Goal: Transaction & Acquisition: Download file/media

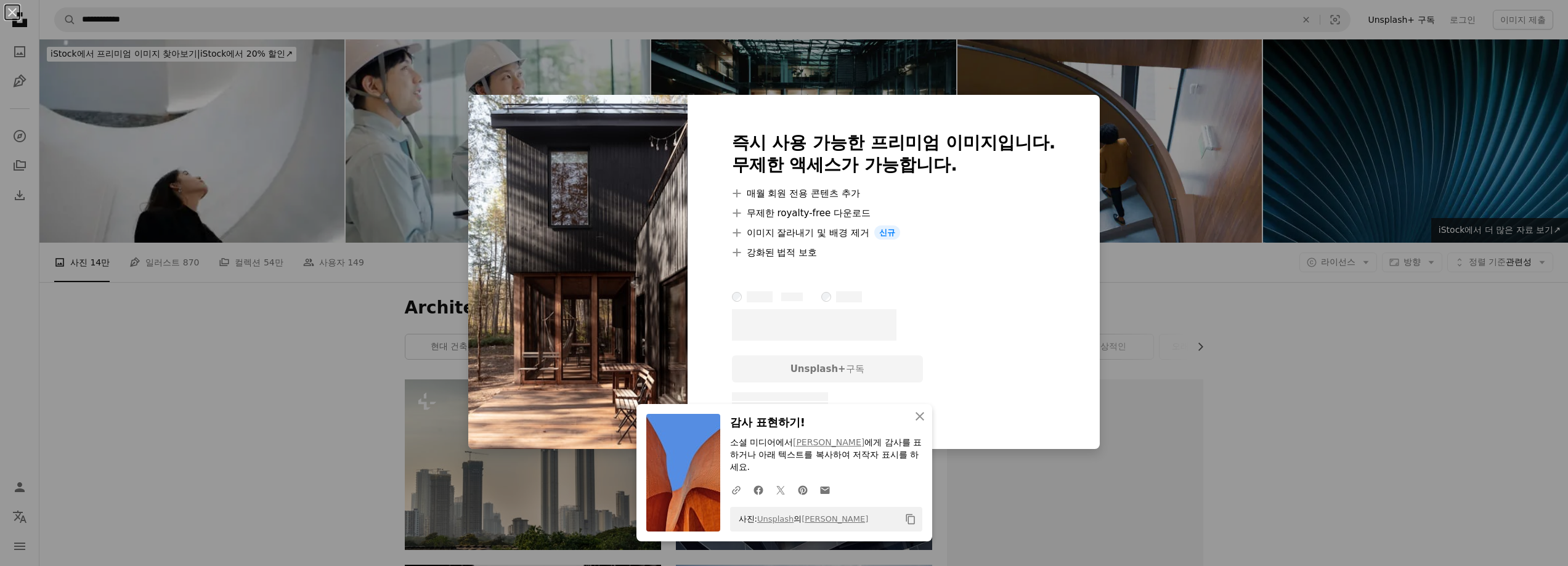
scroll to position [1232, 0]
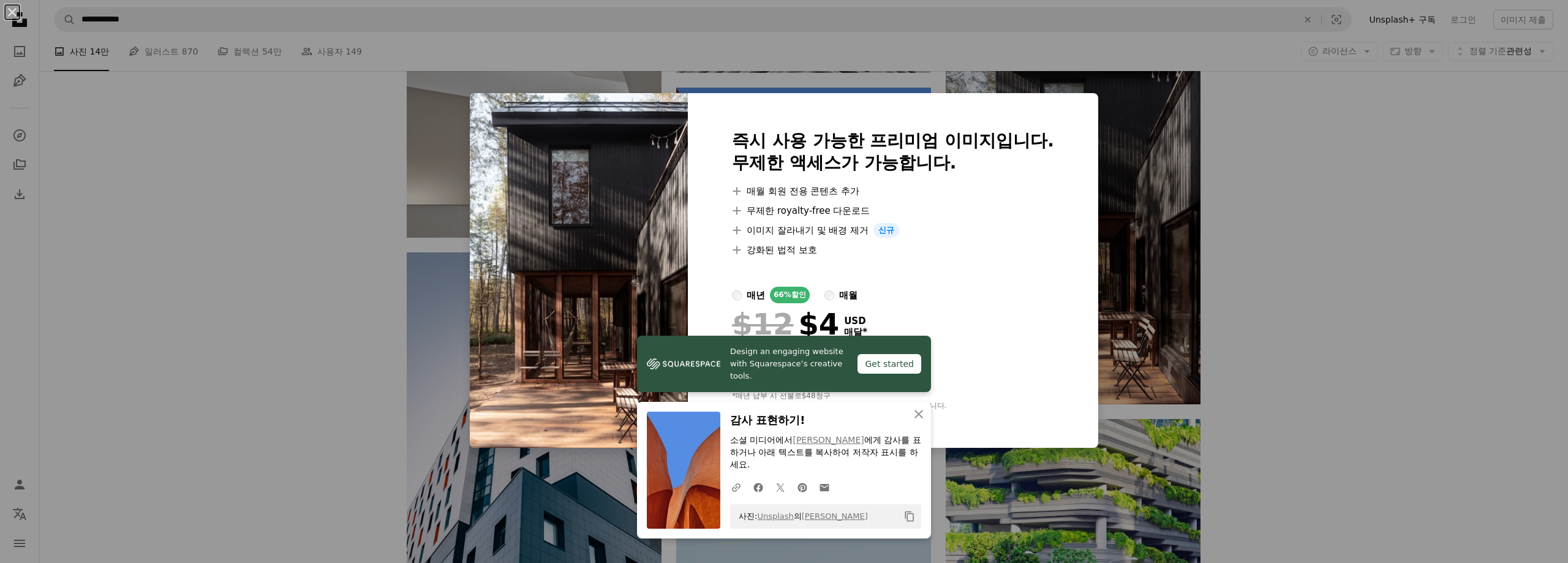
click at [1367, 228] on div "An X shape 즉시 사용 가능한 프리미엄 이미지입니다. 무제한 액세스가 가능합니다. A plus sign 매월 회원 전용 콘텐츠 추가 A…" at bounding box center [784, 281] width 1568 height 563
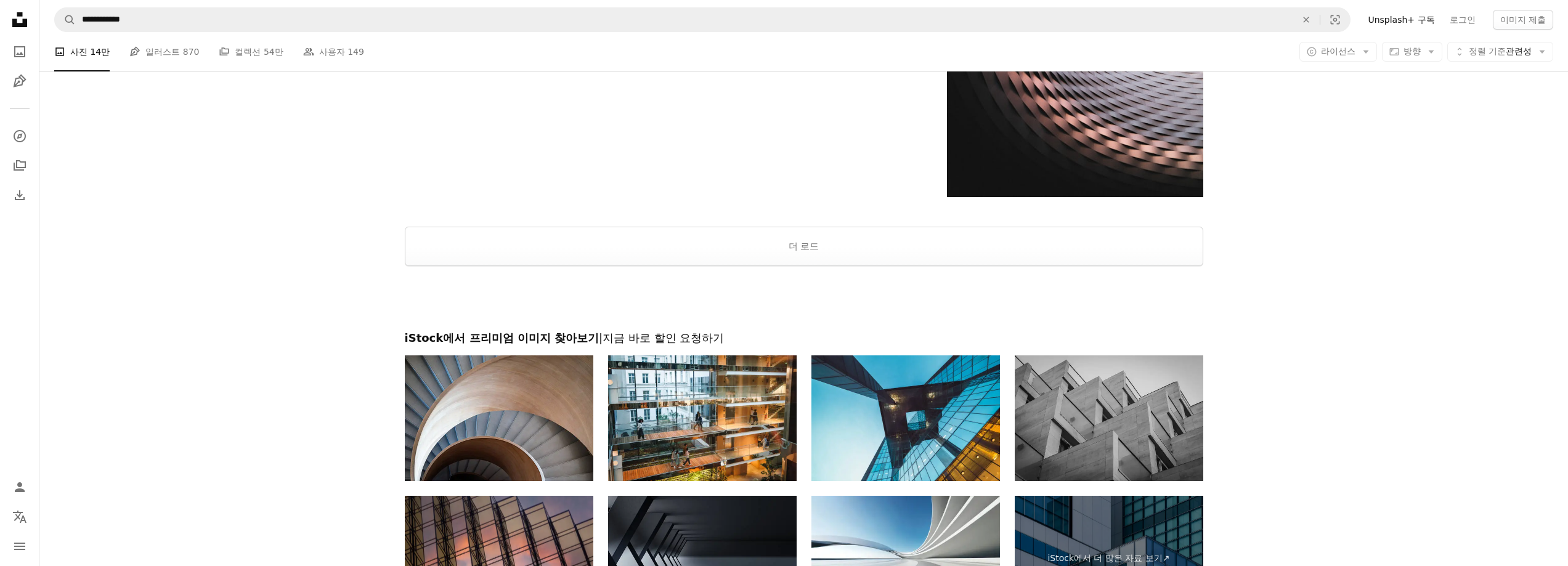
scroll to position [2217, 0]
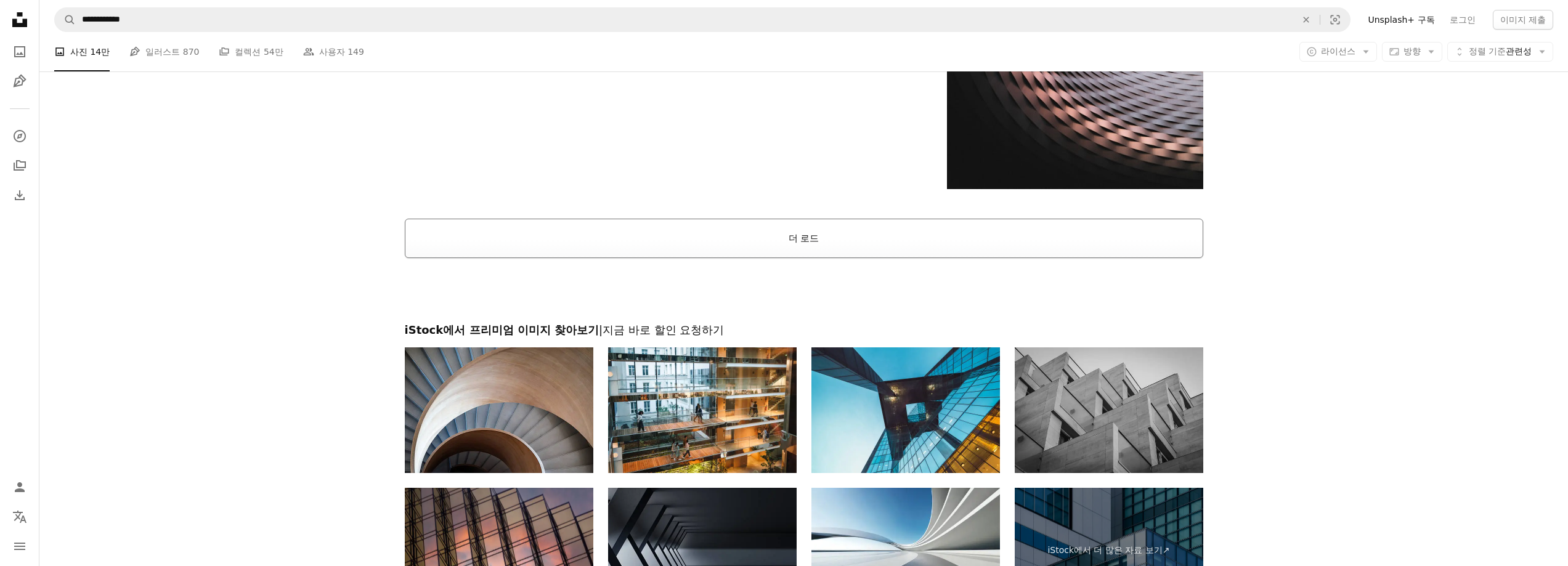
click at [805, 254] on button "더 로드" at bounding box center [804, 238] width 798 height 39
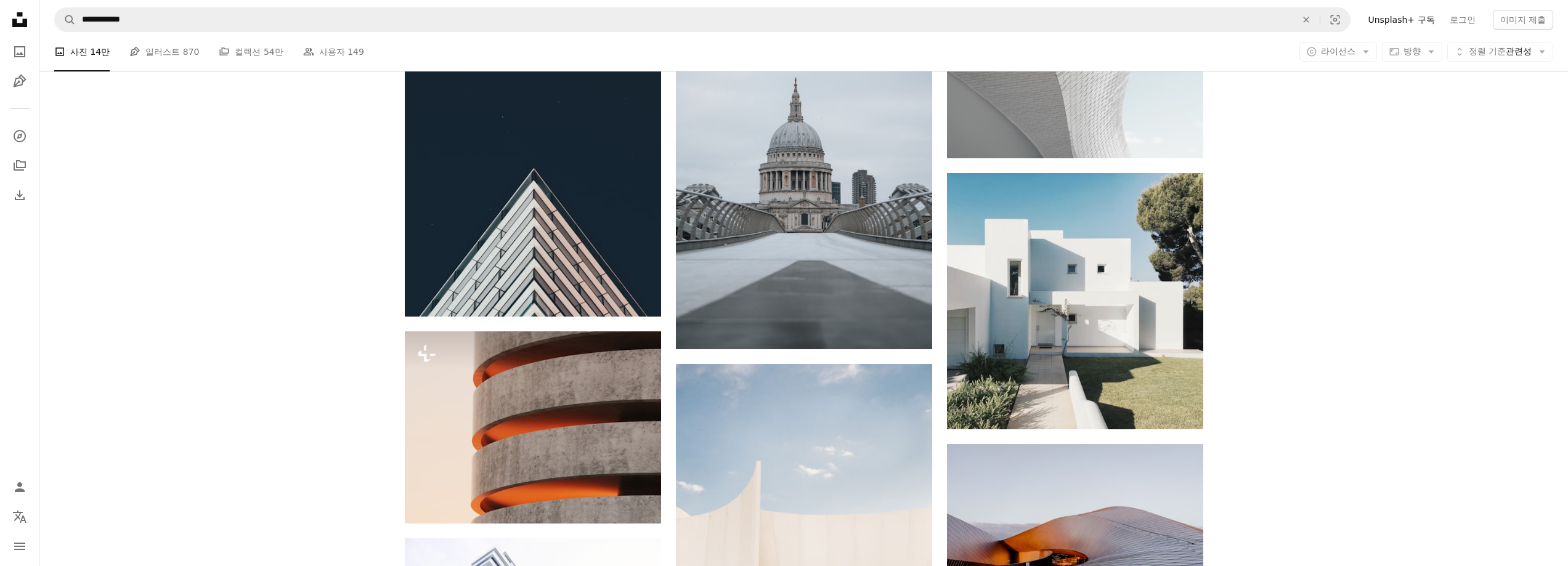
scroll to position [3449, 0]
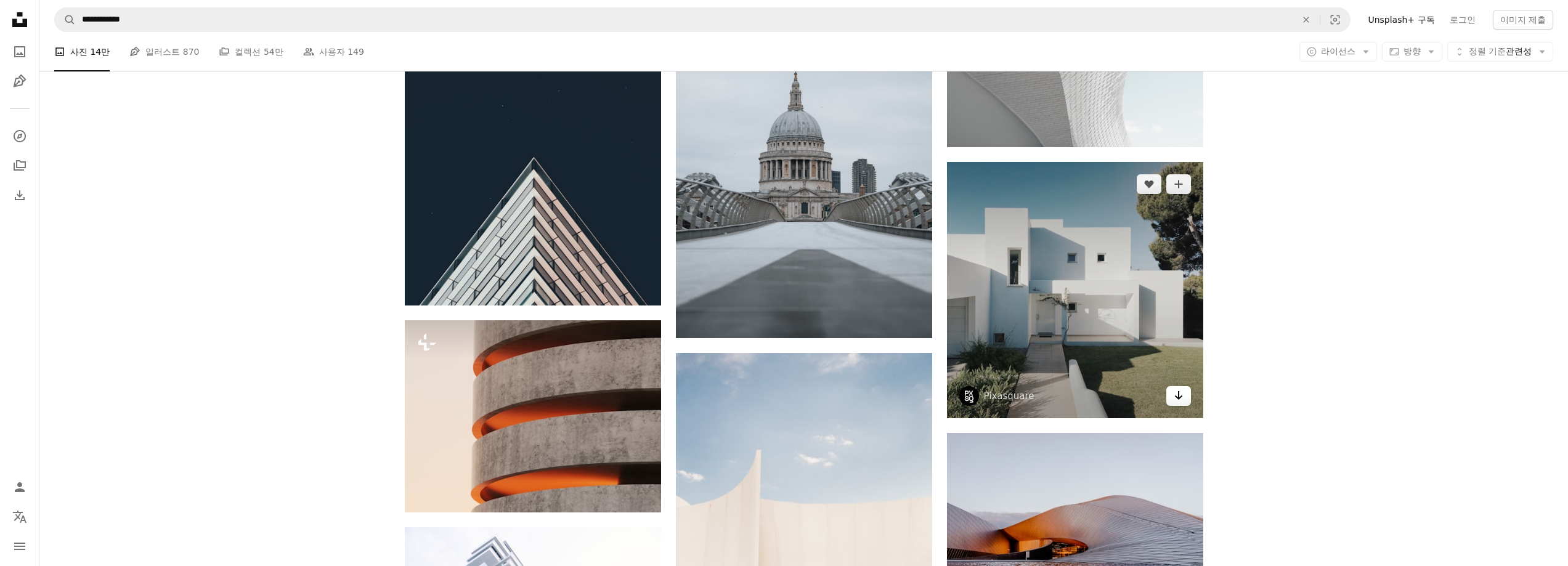
click at [1179, 393] on icon "Arrow pointing down" at bounding box center [1178, 395] width 10 height 15
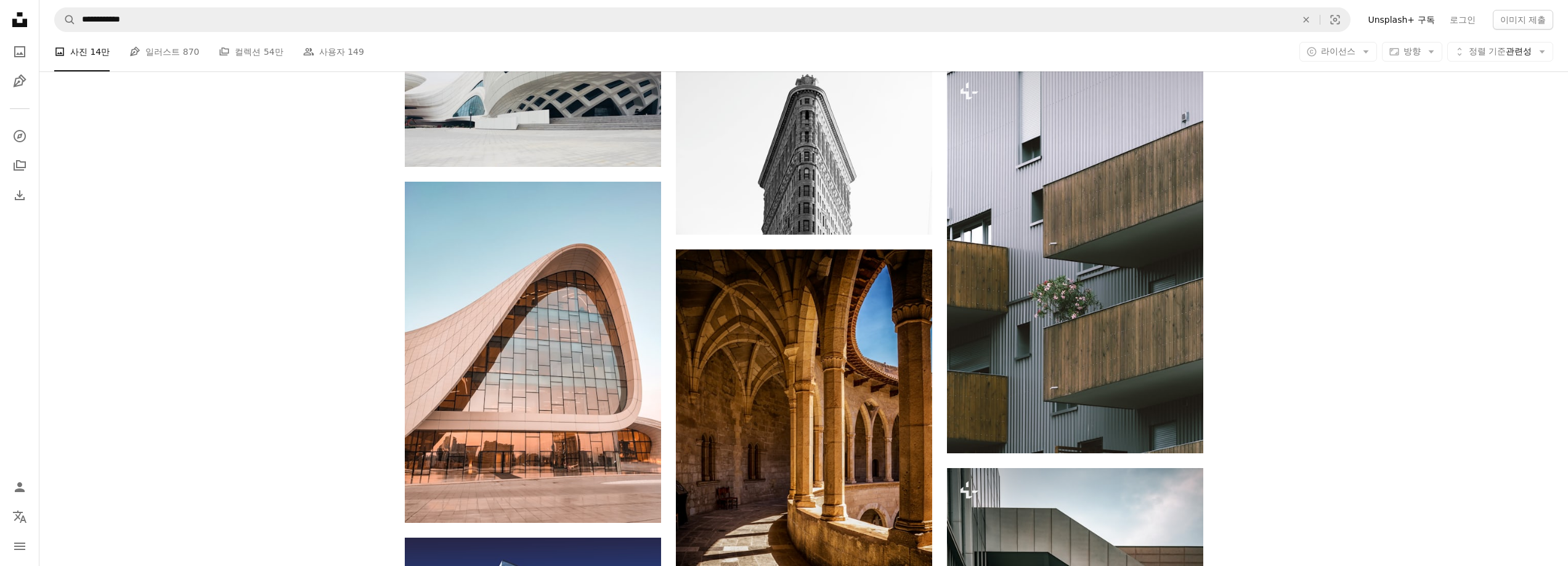
scroll to position [7144, 0]
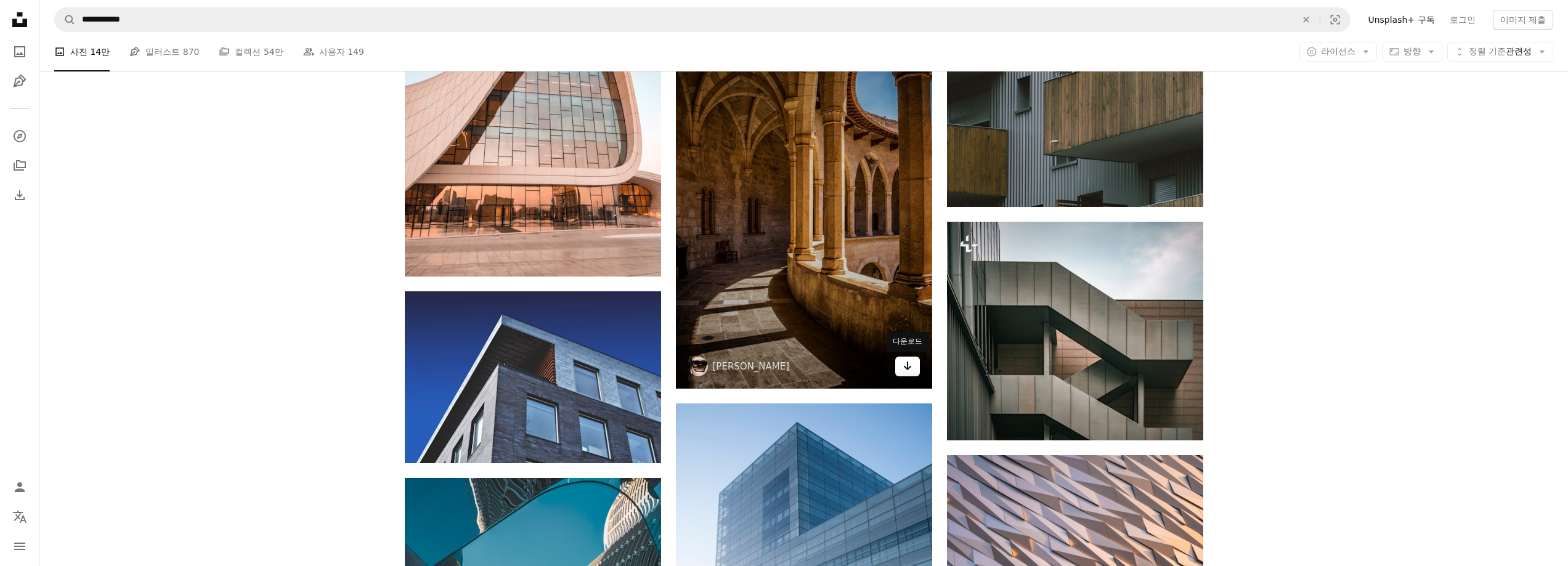
click at [908, 369] on icon "다운로드" at bounding box center [907, 366] width 8 height 8
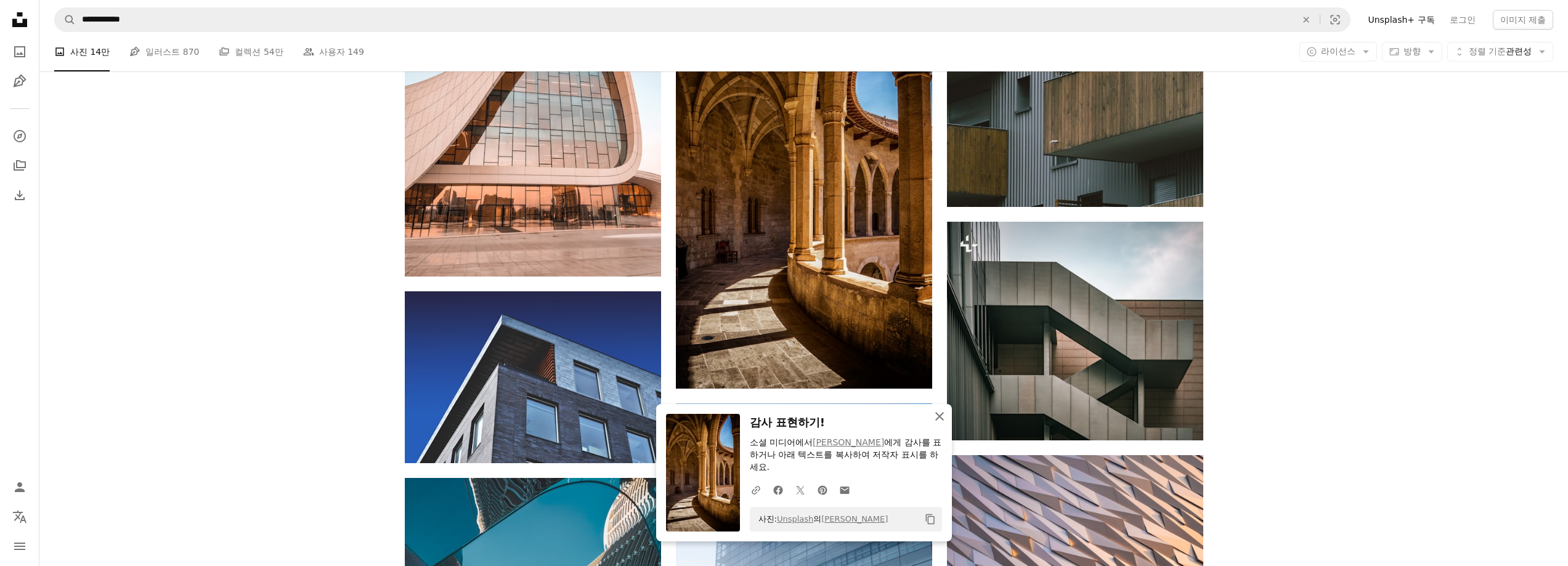
click at [934, 418] on icon "An X shape" at bounding box center [939, 416] width 15 height 15
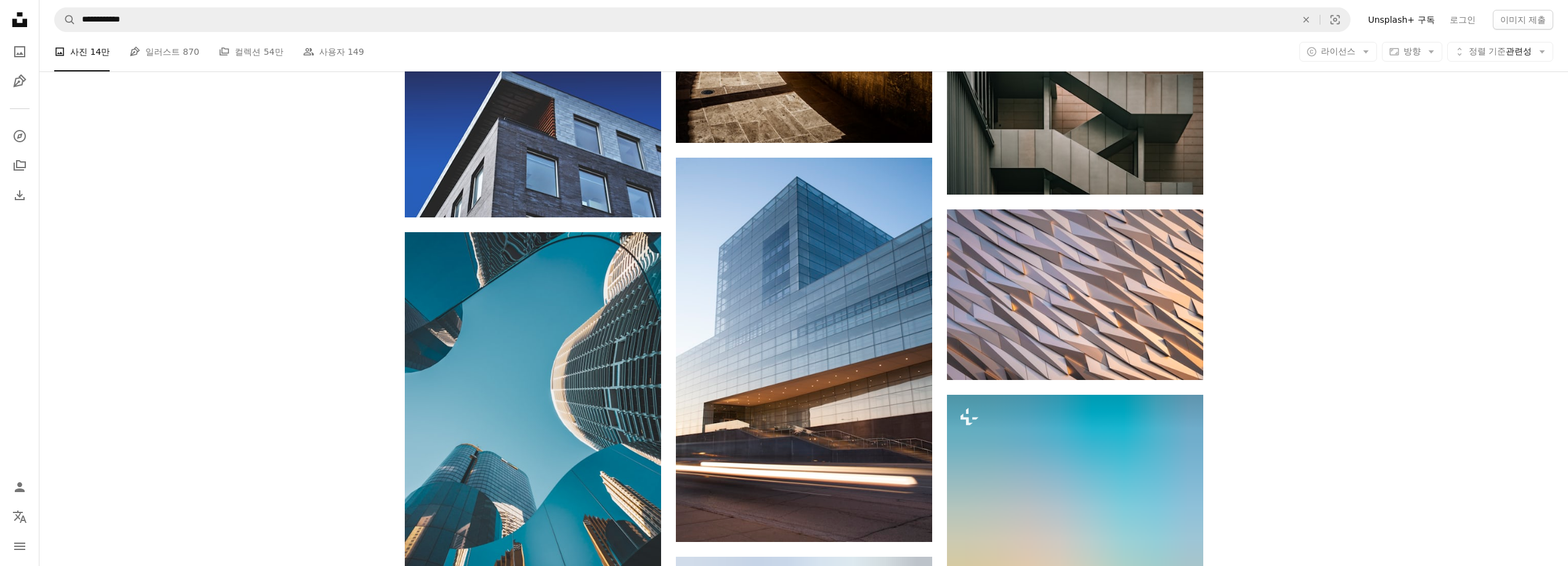
scroll to position [7637, 0]
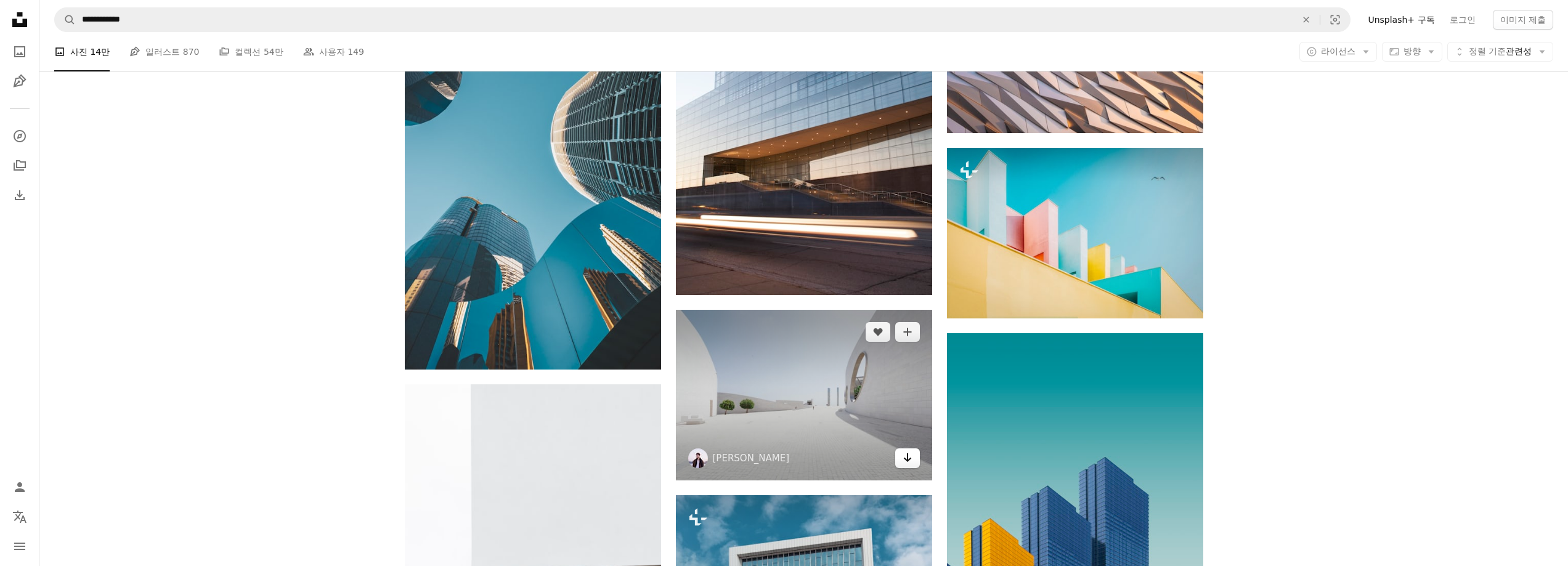
click at [916, 461] on link "Arrow pointing down" at bounding box center [907, 458] width 24 height 20
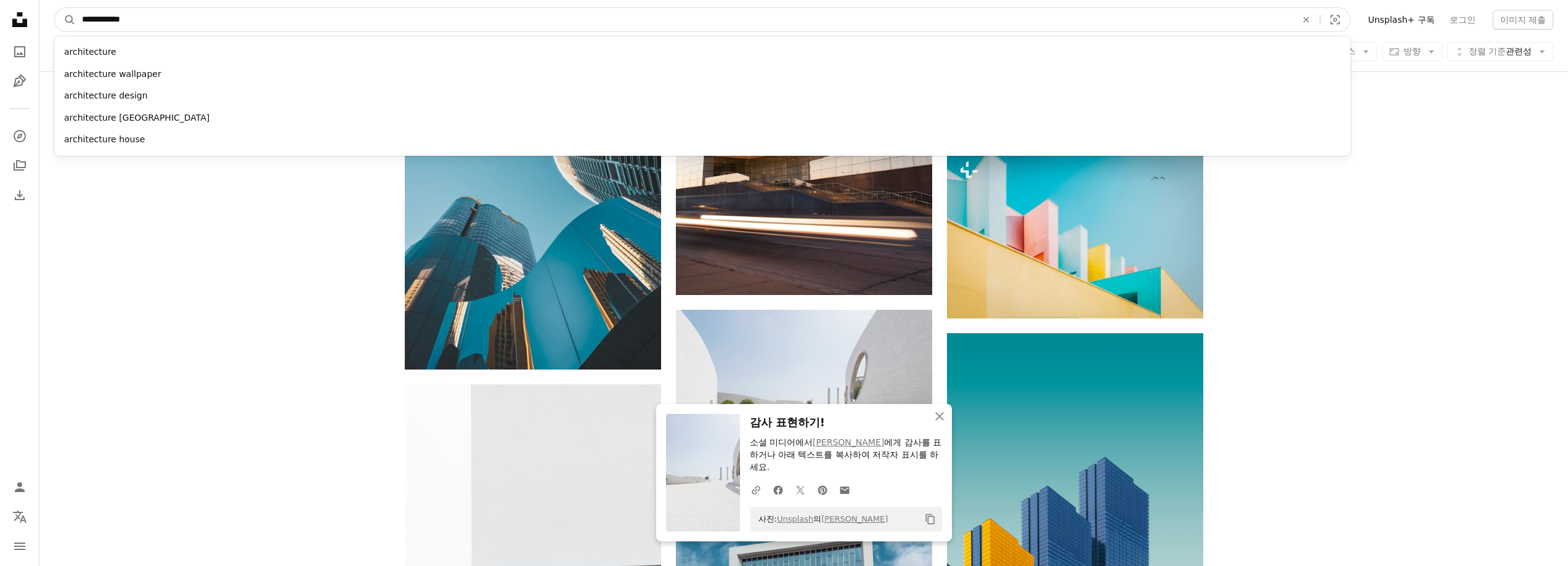
drag, startPoint x: 289, startPoint y: 28, endPoint x: 180, endPoint y: 12, distance: 110.2
click at [180, 12] on input "**********" at bounding box center [684, 19] width 1216 height 23
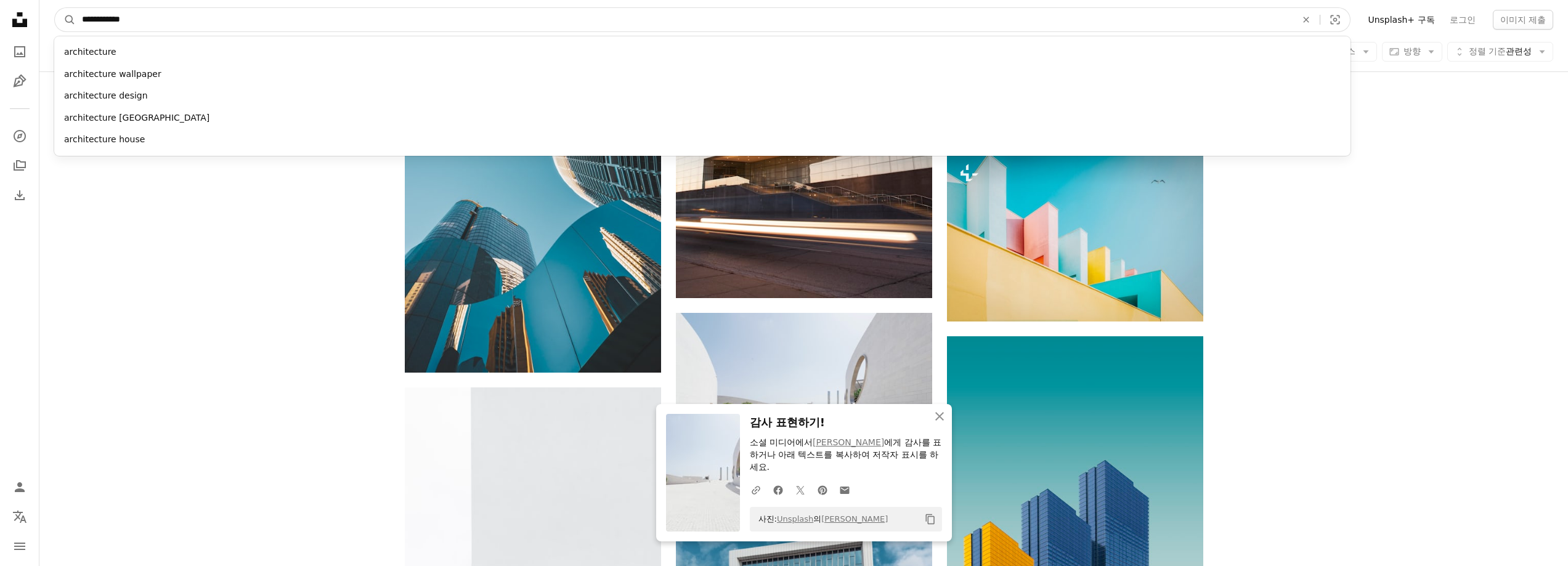
click at [180, 12] on input "**********" at bounding box center [684, 19] width 1216 height 23
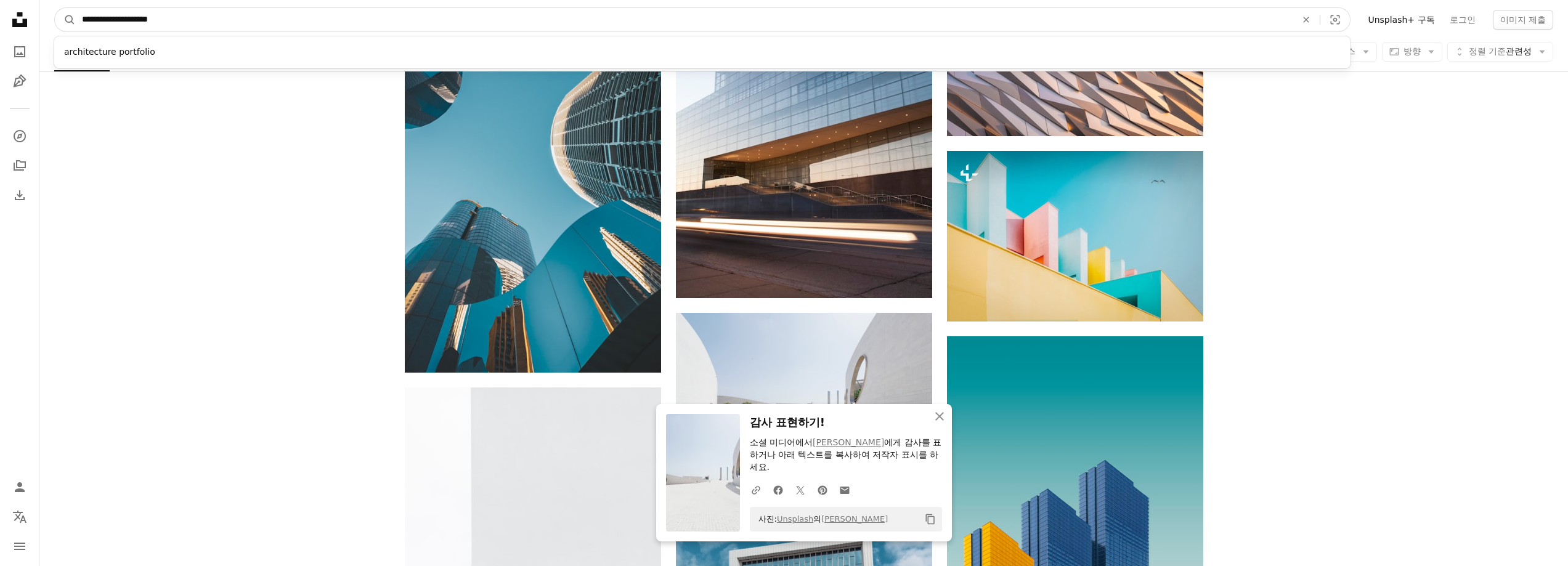
type input "**********"
click button "A magnifying glass" at bounding box center [65, 19] width 21 height 23
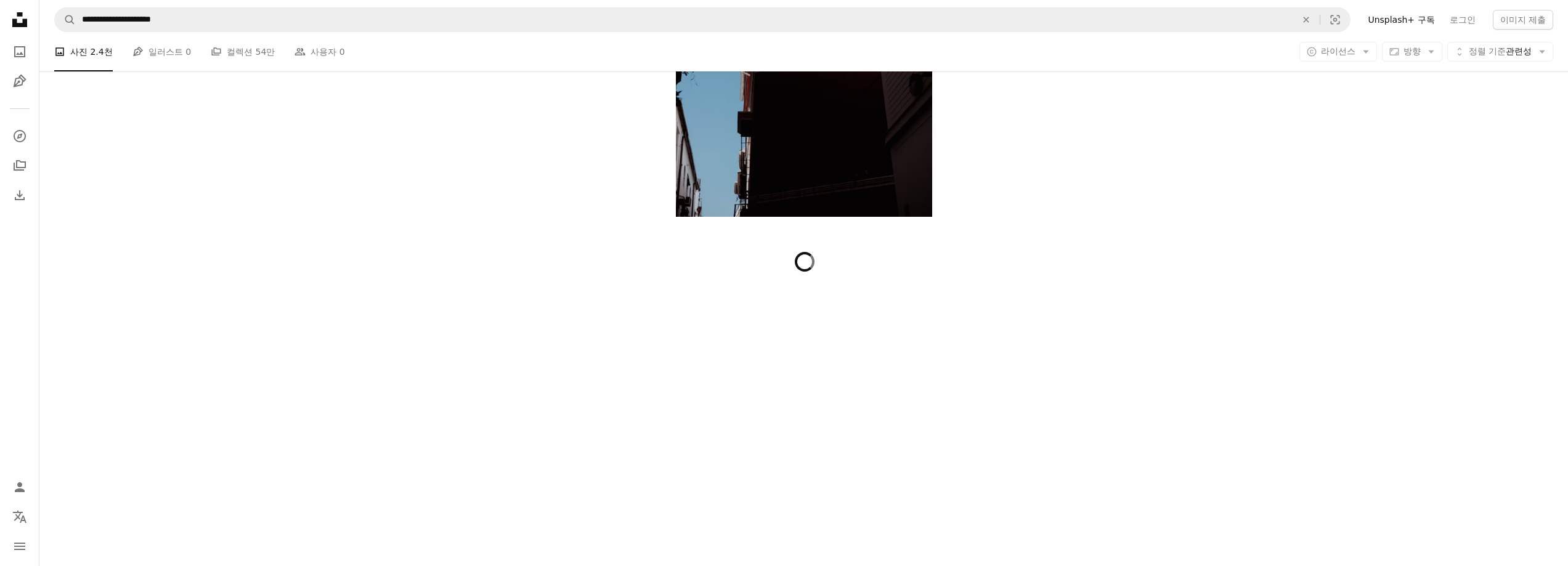
scroll to position [4990, 0]
